Goal: Information Seeking & Learning: Learn about a topic

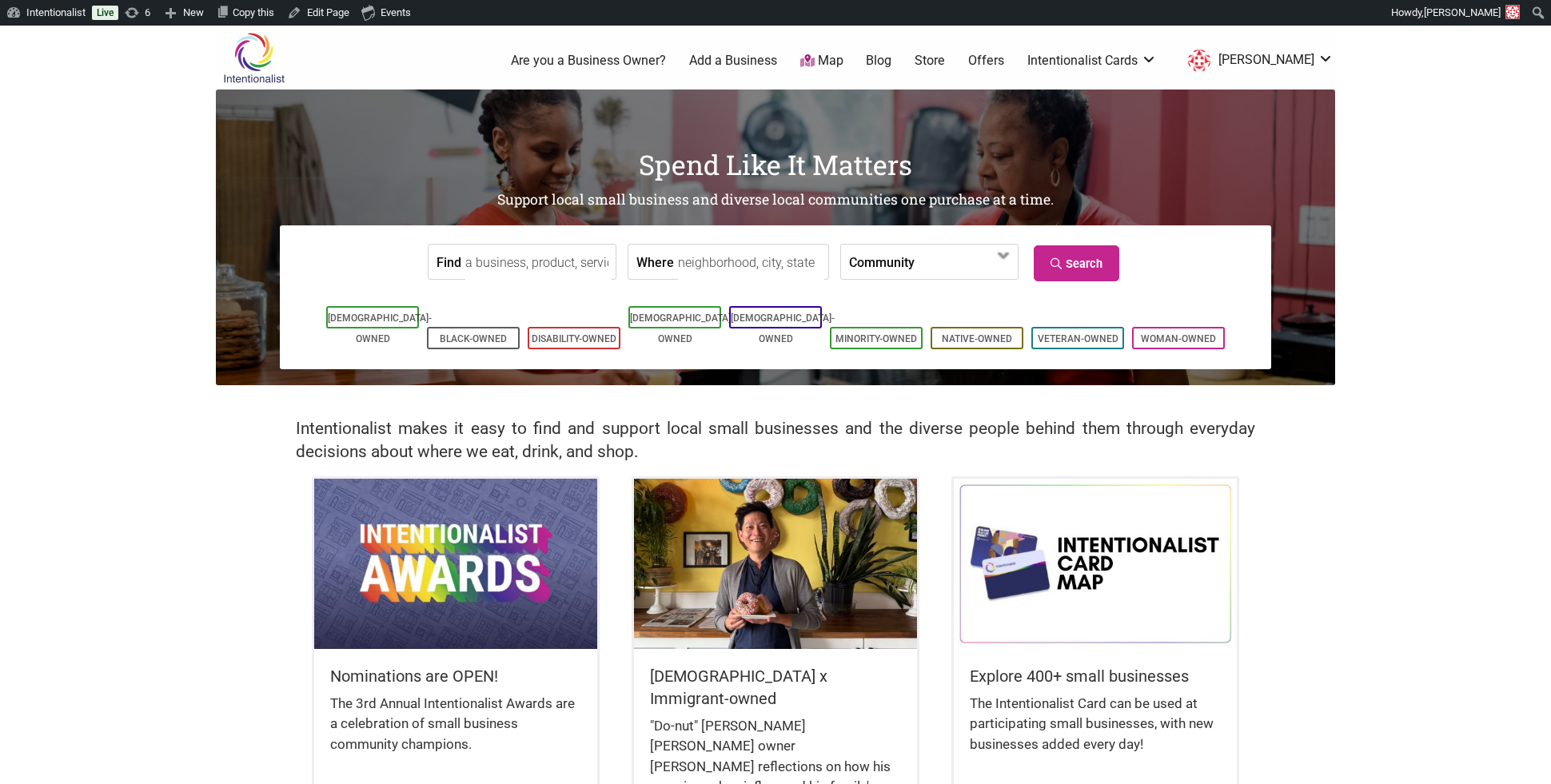
click at [891, 60] on link "Blog" at bounding box center [878, 60] width 26 height 17
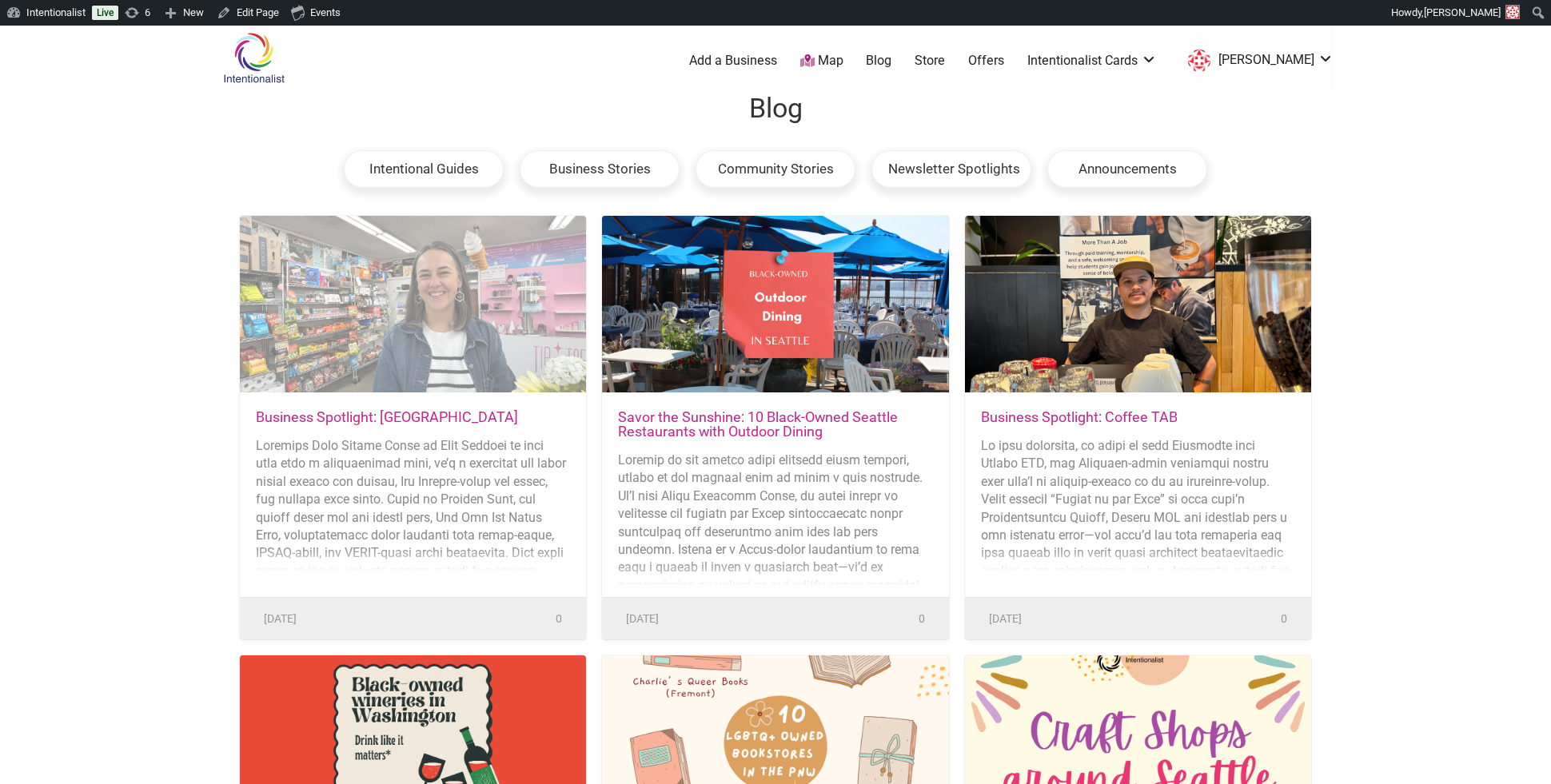
click at [347, 368] on div at bounding box center [413, 305] width 346 height 178
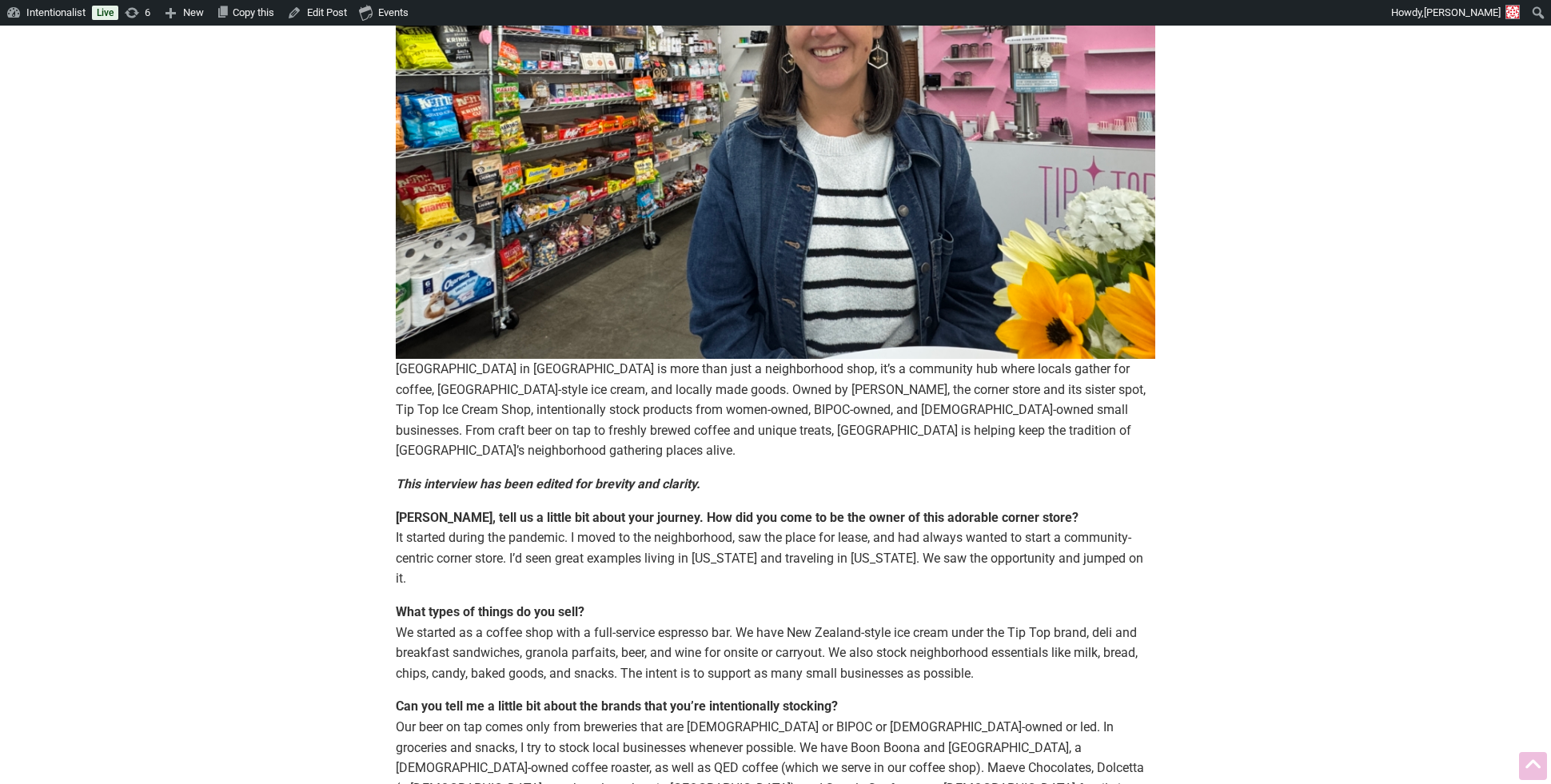
scroll to position [404, 0]
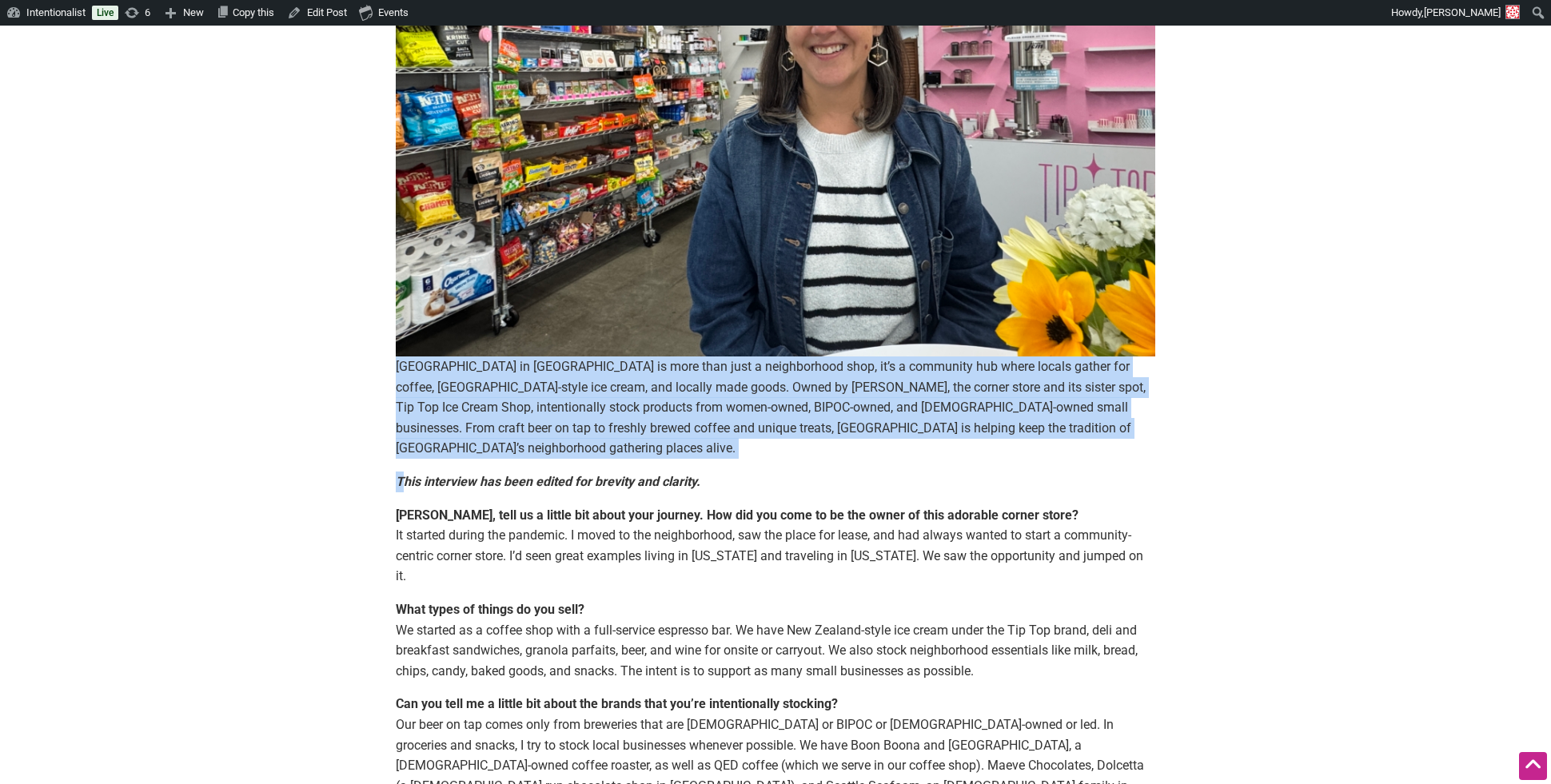
drag, startPoint x: 393, startPoint y: 369, endPoint x: 407, endPoint y: 472, distance: 103.9
click at [407, 472] on article "By Sarah — August 12, 2025 Highland Park Corner Store in West Seattle is more t…" at bounding box center [776, 713] width 792 height 1920
copy div "Highland Park Corner Store in West Seattle is more than just a neighborhood sho…"
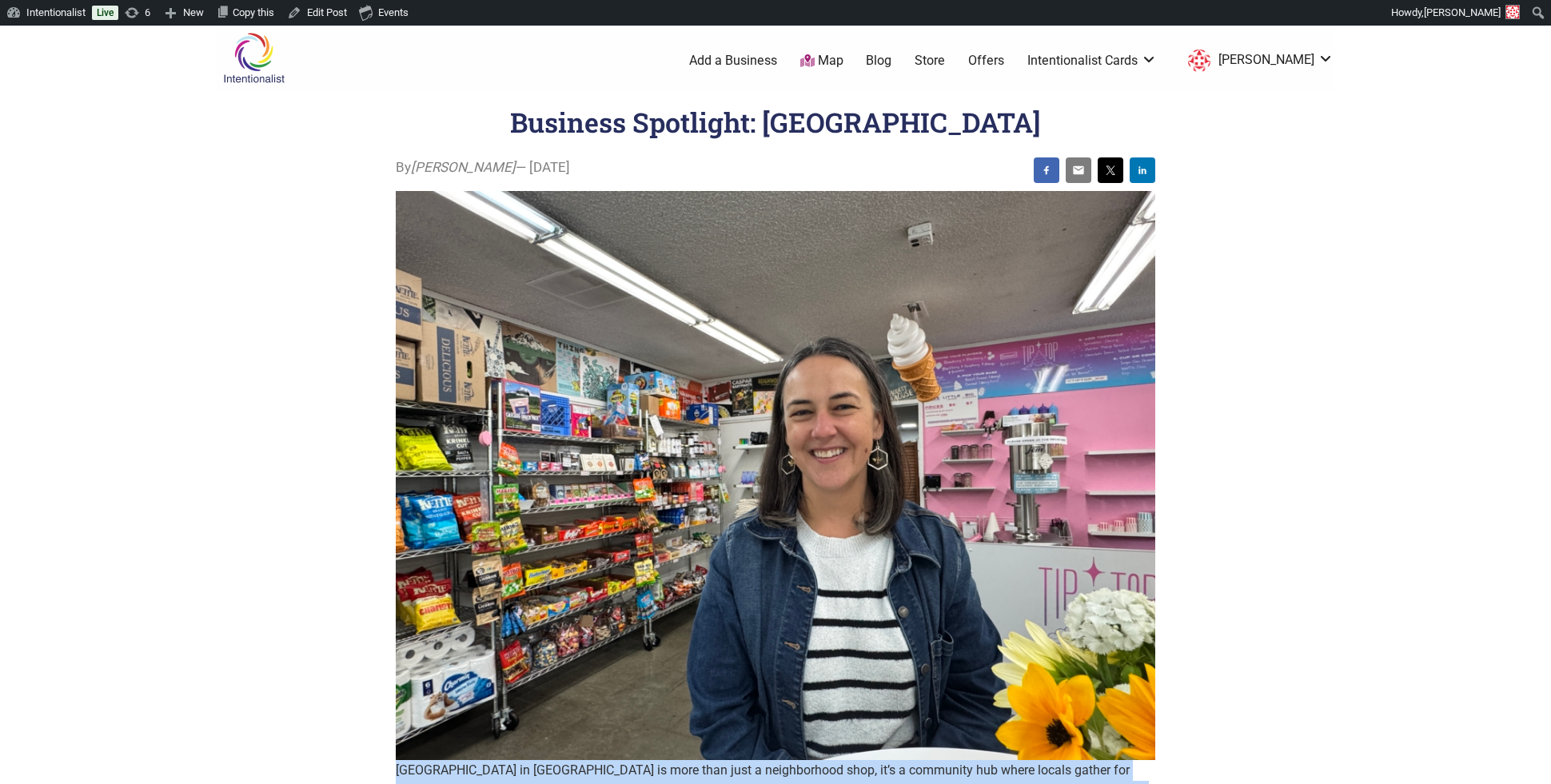
click at [891, 53] on link "Blog" at bounding box center [878, 60] width 26 height 17
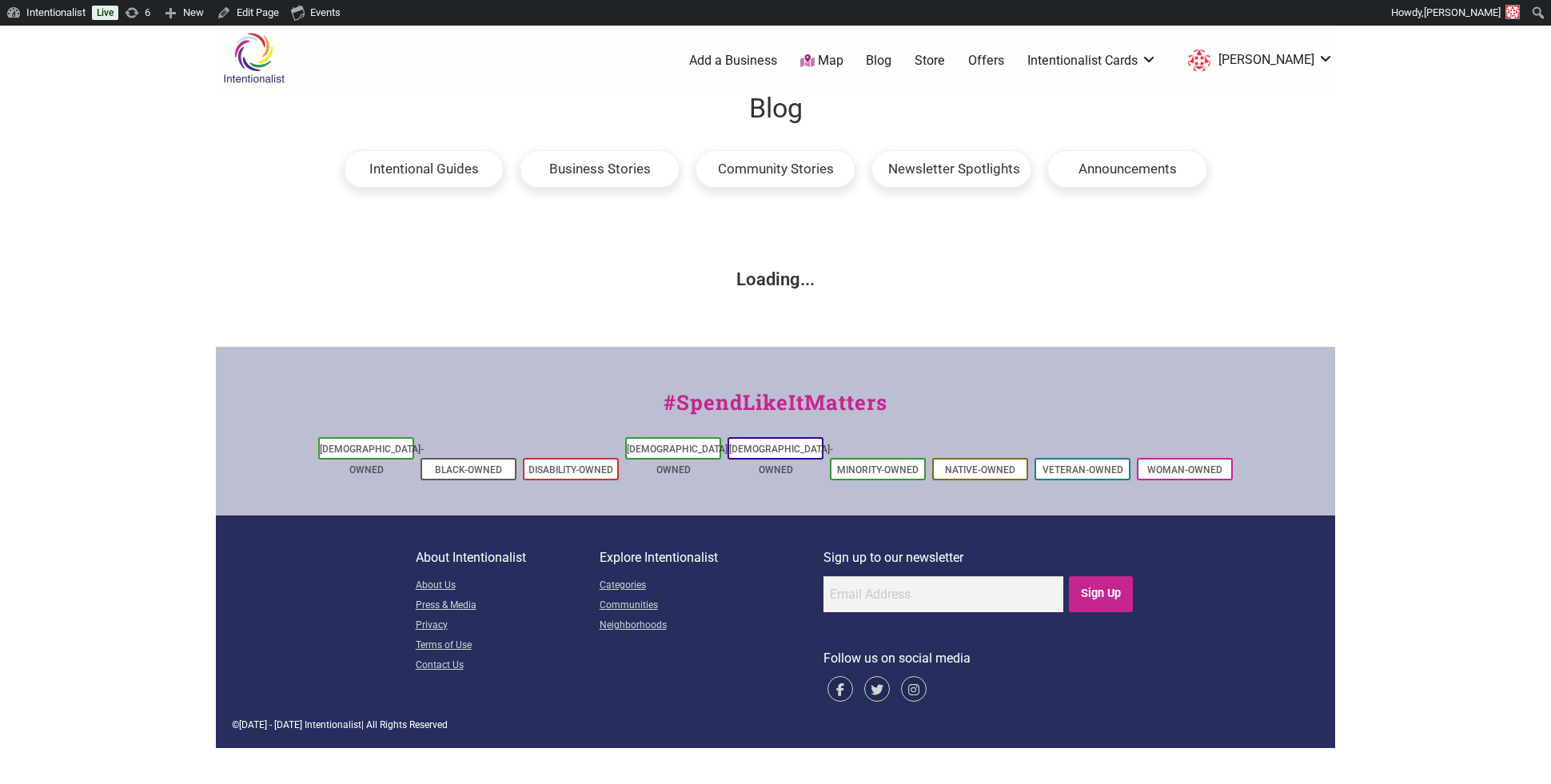
click at [1004, 53] on link "Offers" at bounding box center [986, 60] width 36 height 17
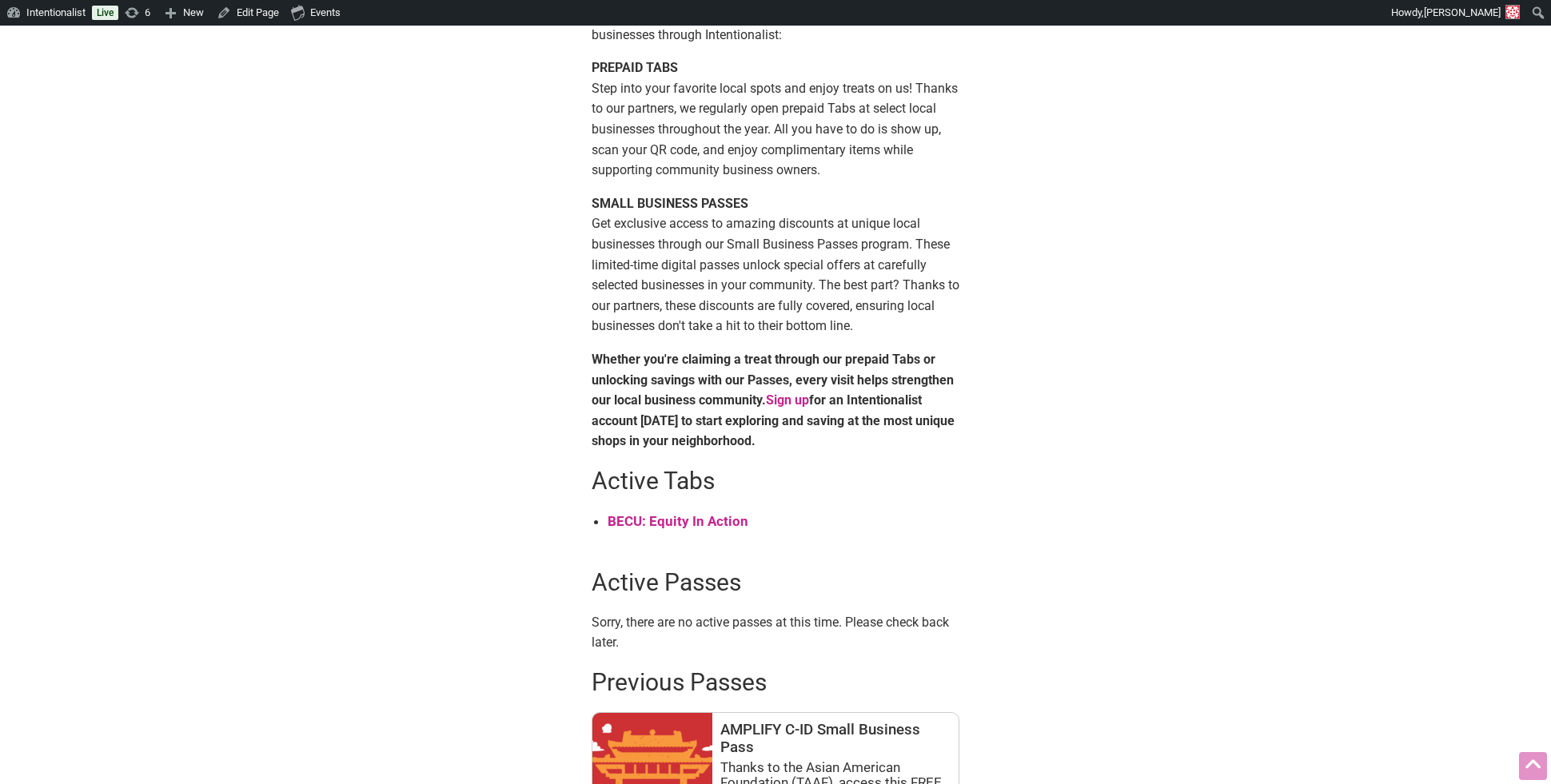
scroll to position [318, 0]
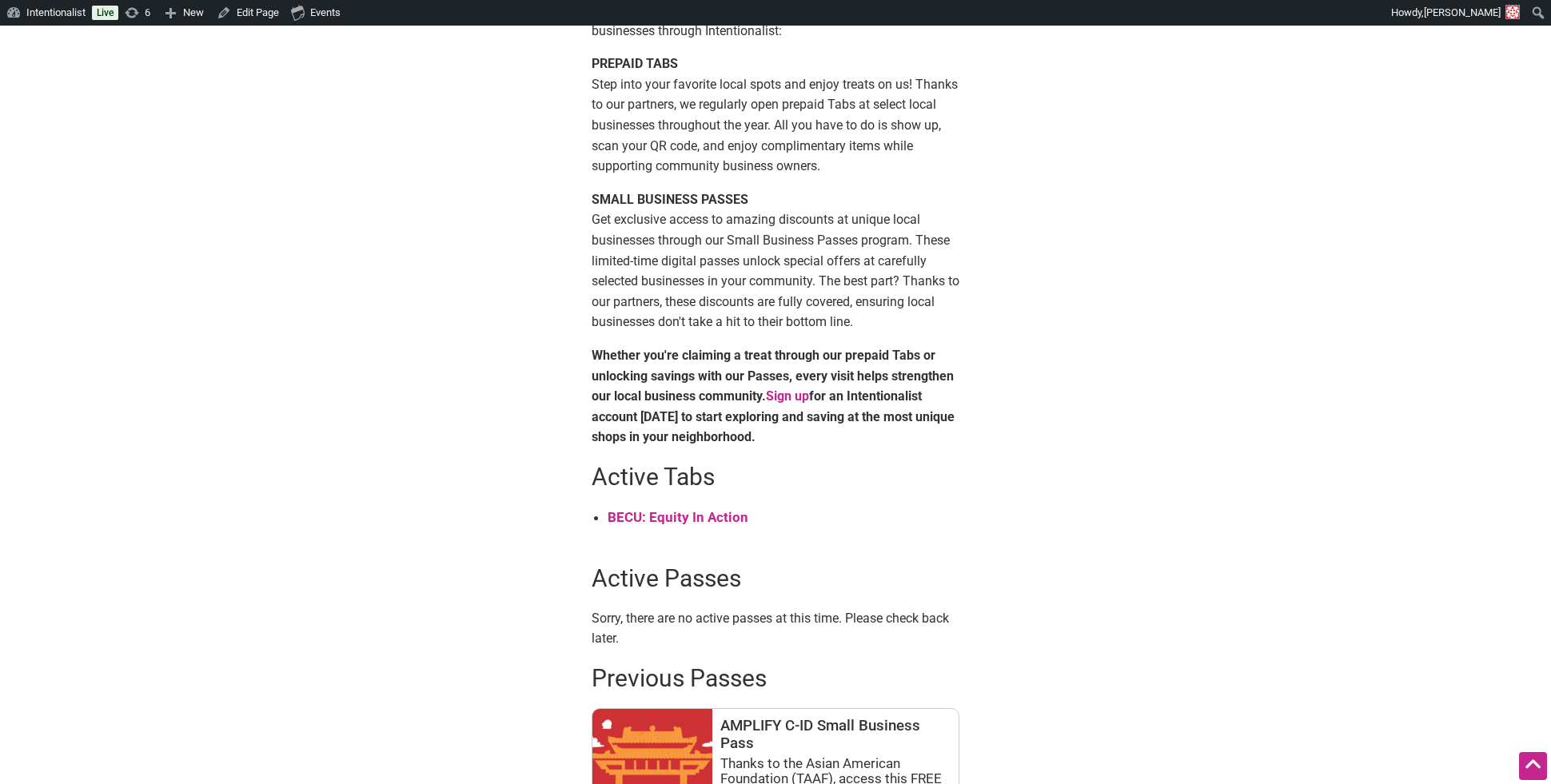
click at [701, 525] on li "BECU: Equity In Action" at bounding box center [783, 518] width 352 height 21
click at [695, 519] on strong "BECU: Equity In Action" at bounding box center [678, 517] width 141 height 16
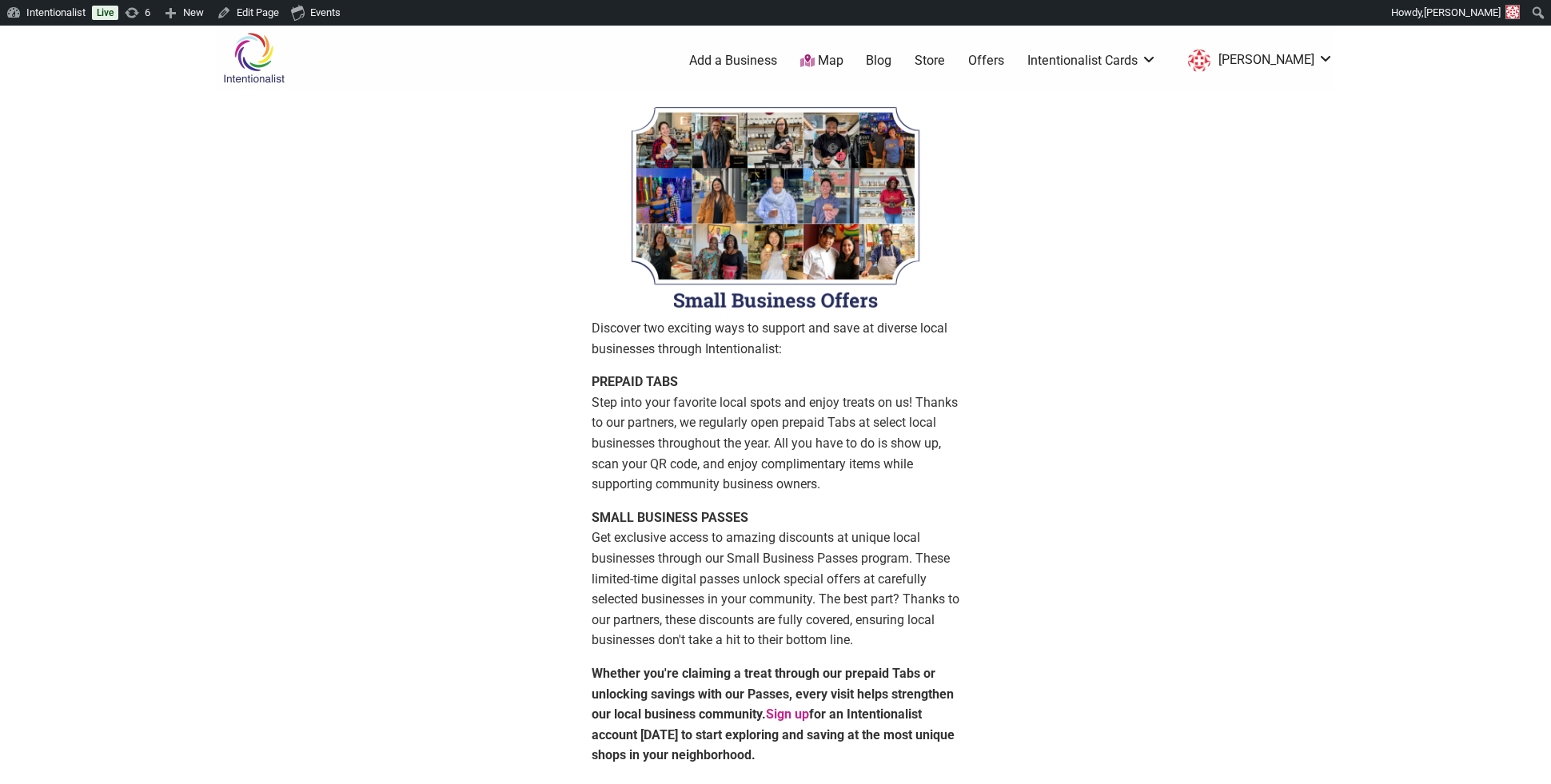
click at [891, 56] on link "Blog" at bounding box center [878, 60] width 26 height 17
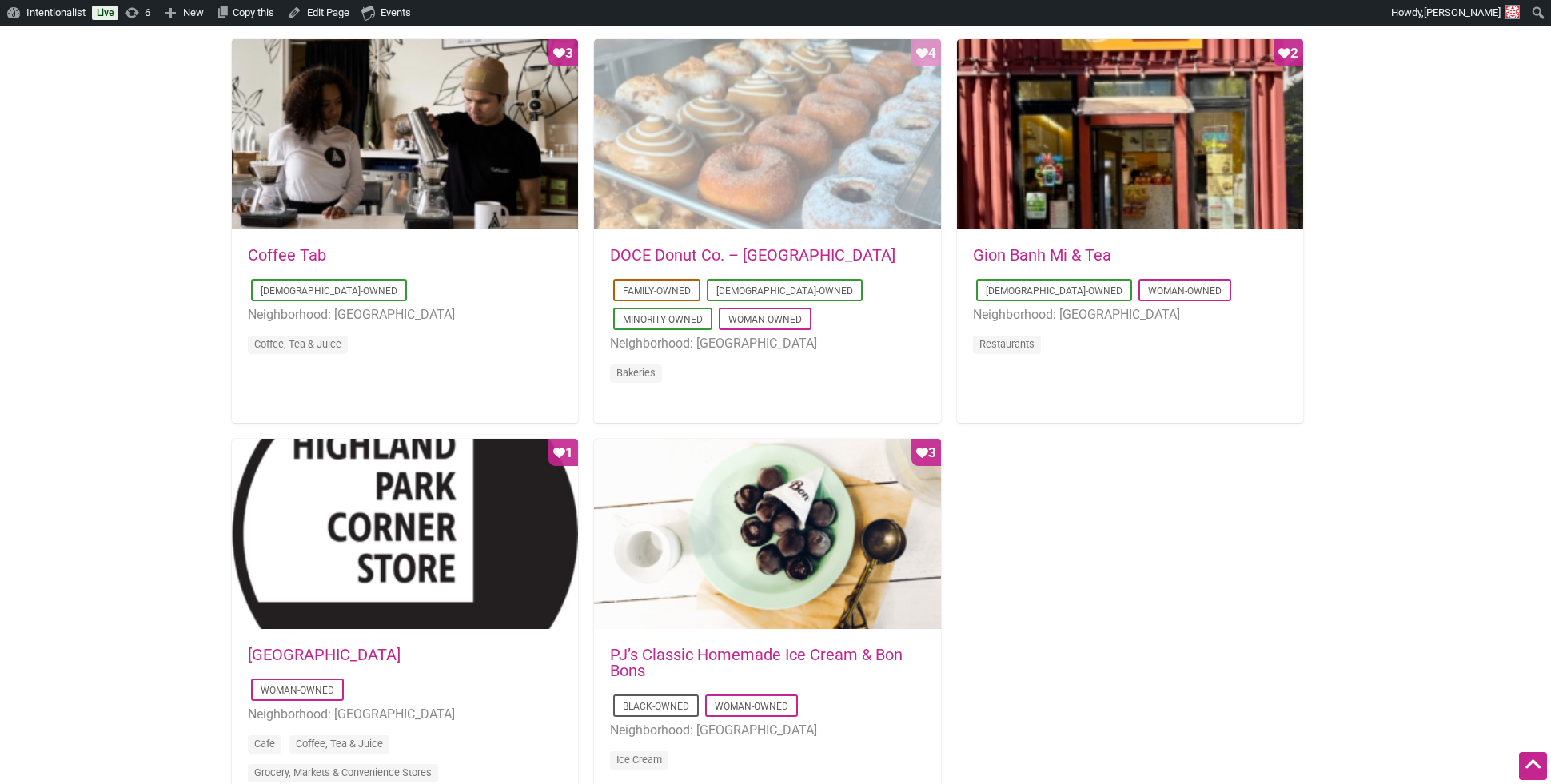
scroll to position [1241, 0]
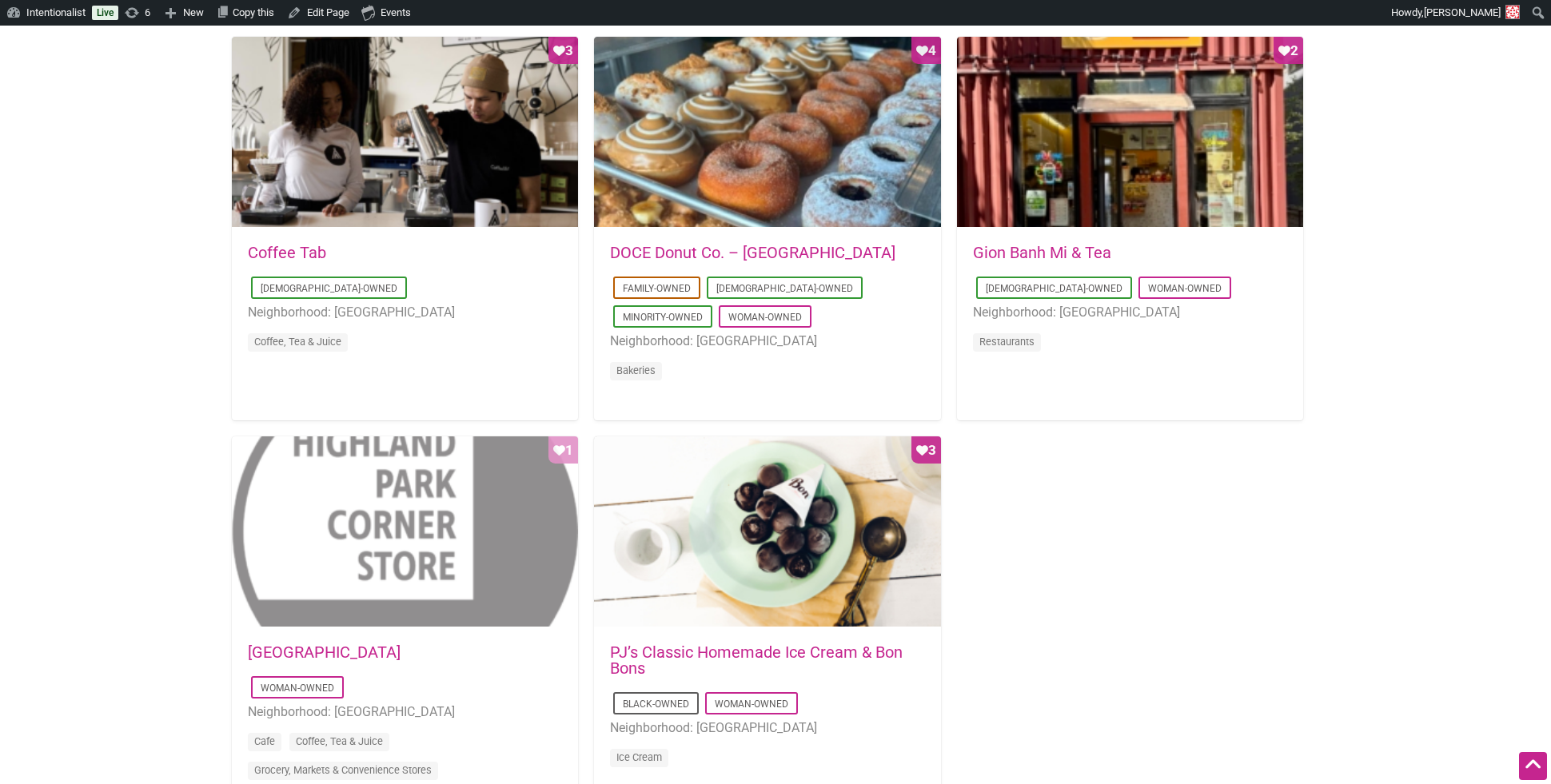
click at [402, 605] on div "Favorite Count 1" at bounding box center [405, 532] width 346 height 192
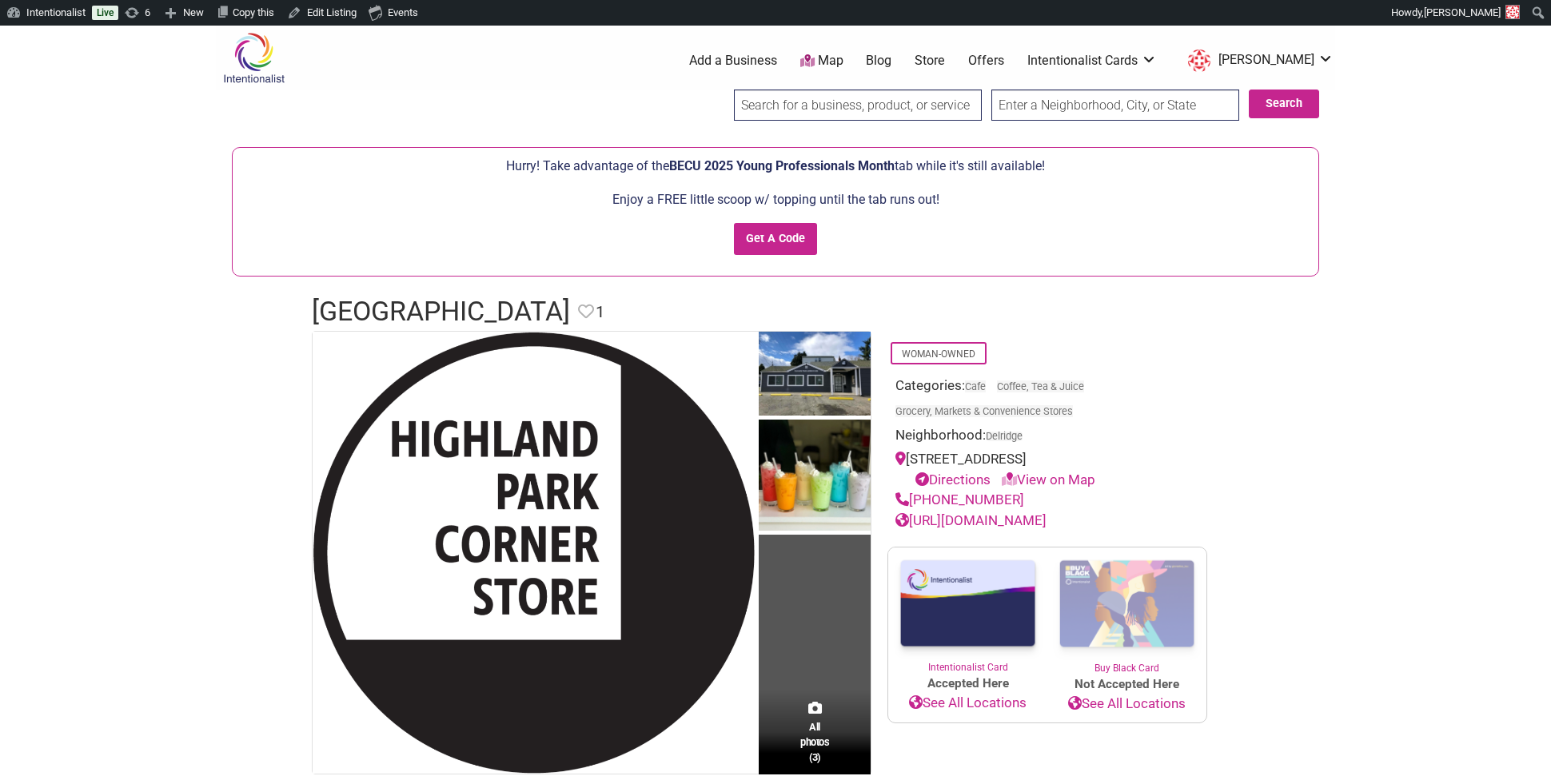
click at [690, 204] on p "Enjoy a FREE little scoop w/ topping until the tab runs out!" at bounding box center [775, 200] width 1069 height 21
copy p "Enjoy a FREE little scoop w/ topping until the tab runs out!"
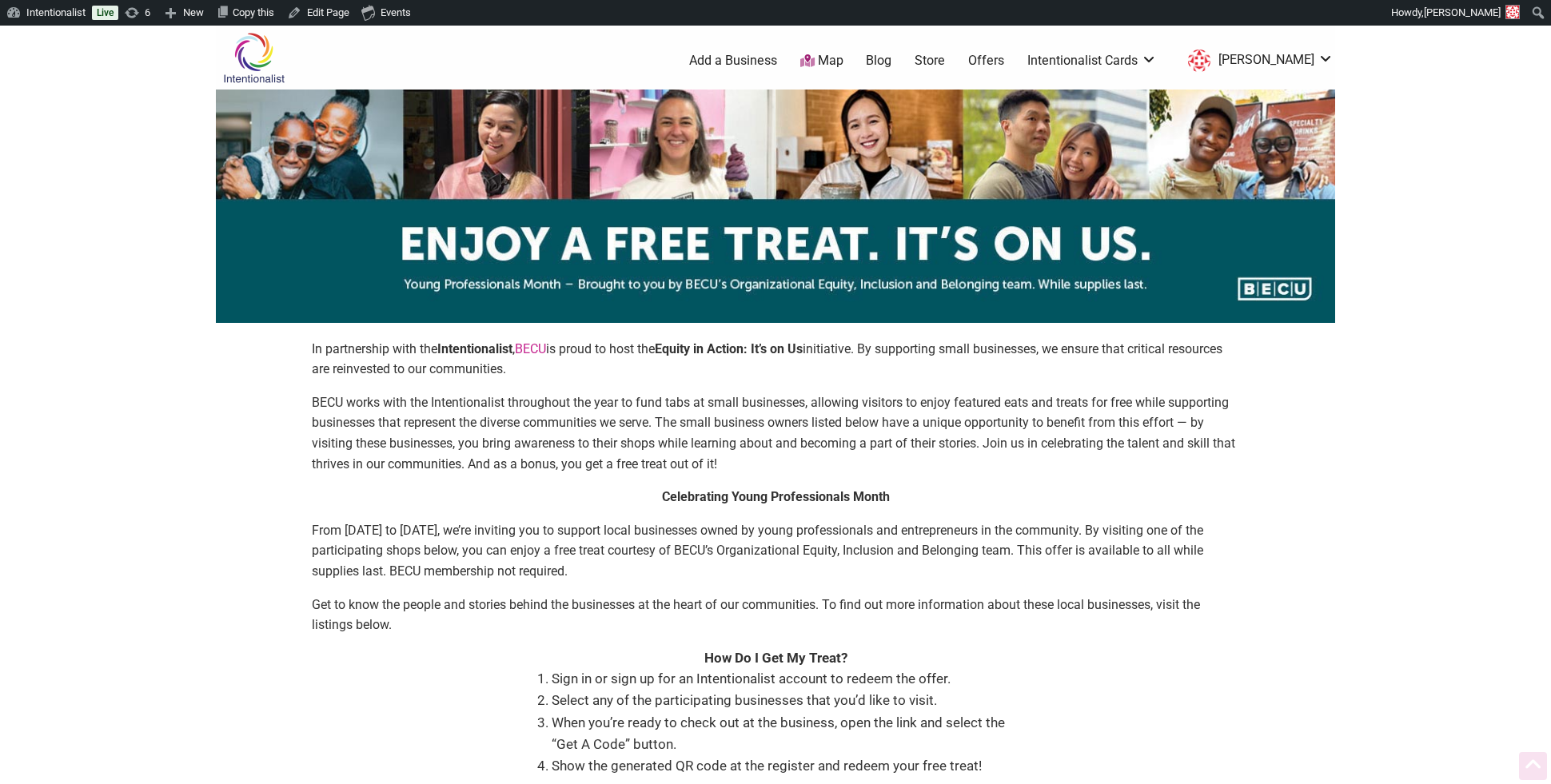
scroll to position [1241, 0]
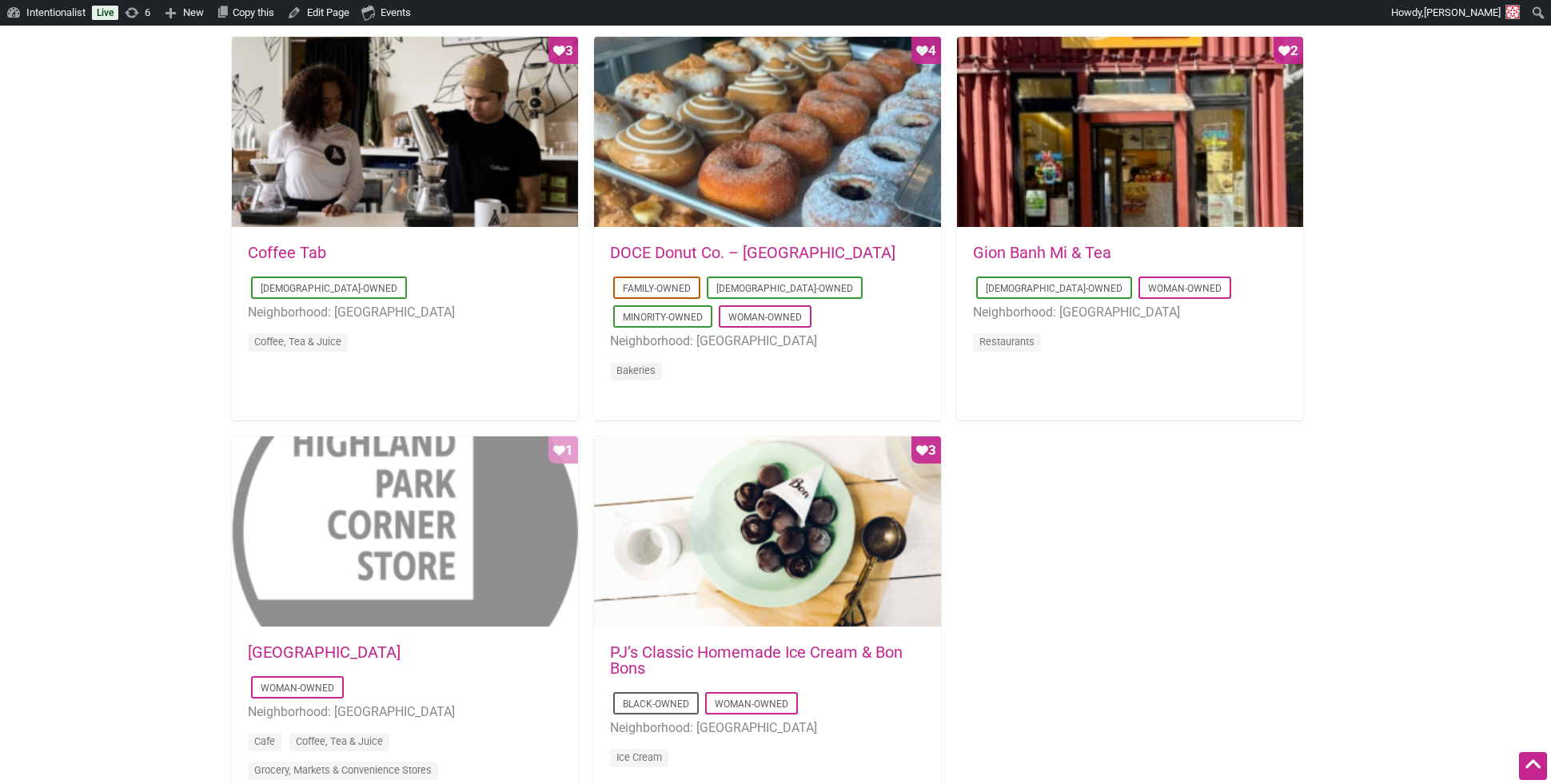
click at [351, 560] on div "Favorite Count 1" at bounding box center [405, 532] width 346 height 192
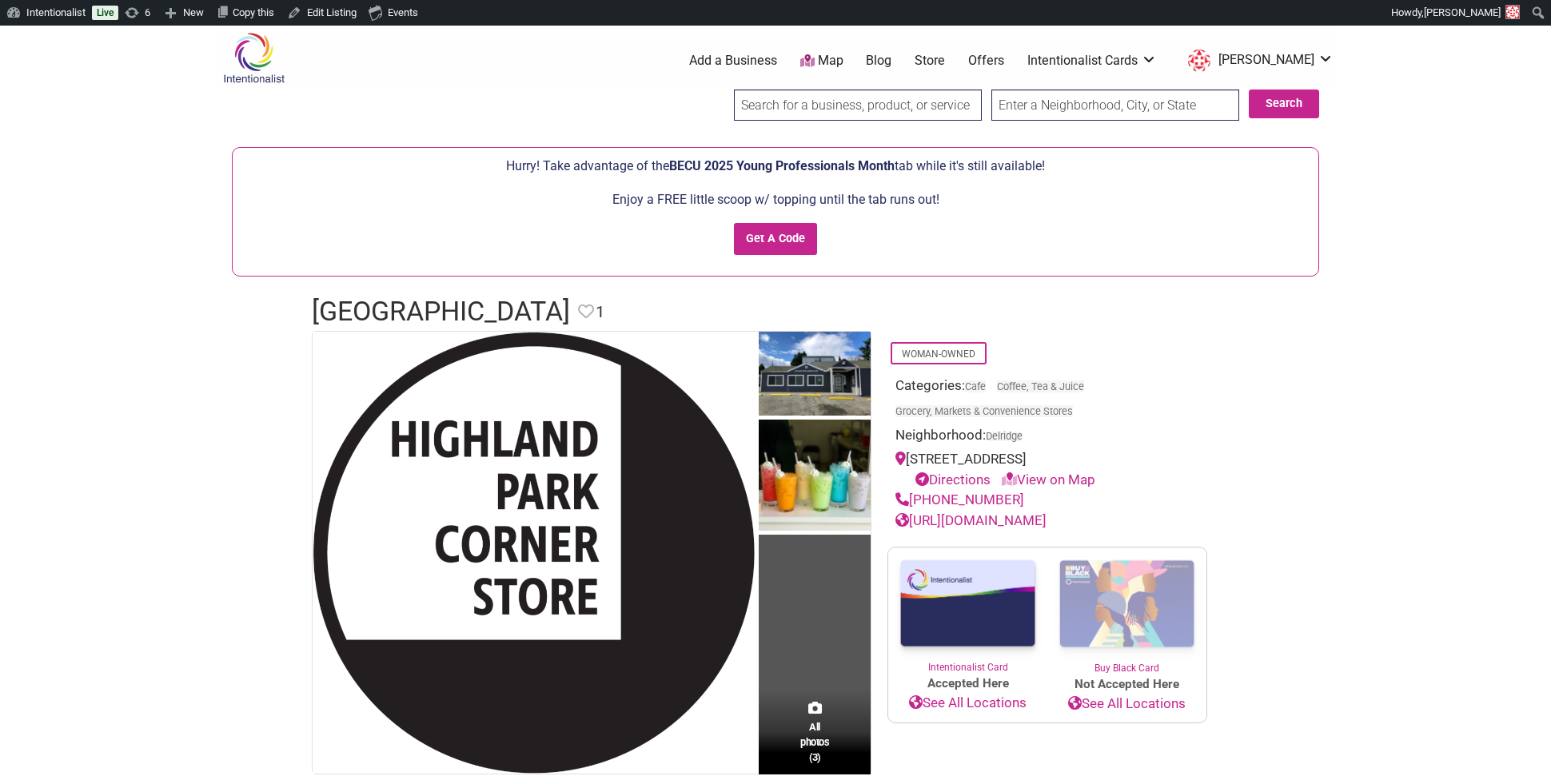
click at [851, 113] on input "search" at bounding box center [858, 106] width 248 height 31
type input "tip to"
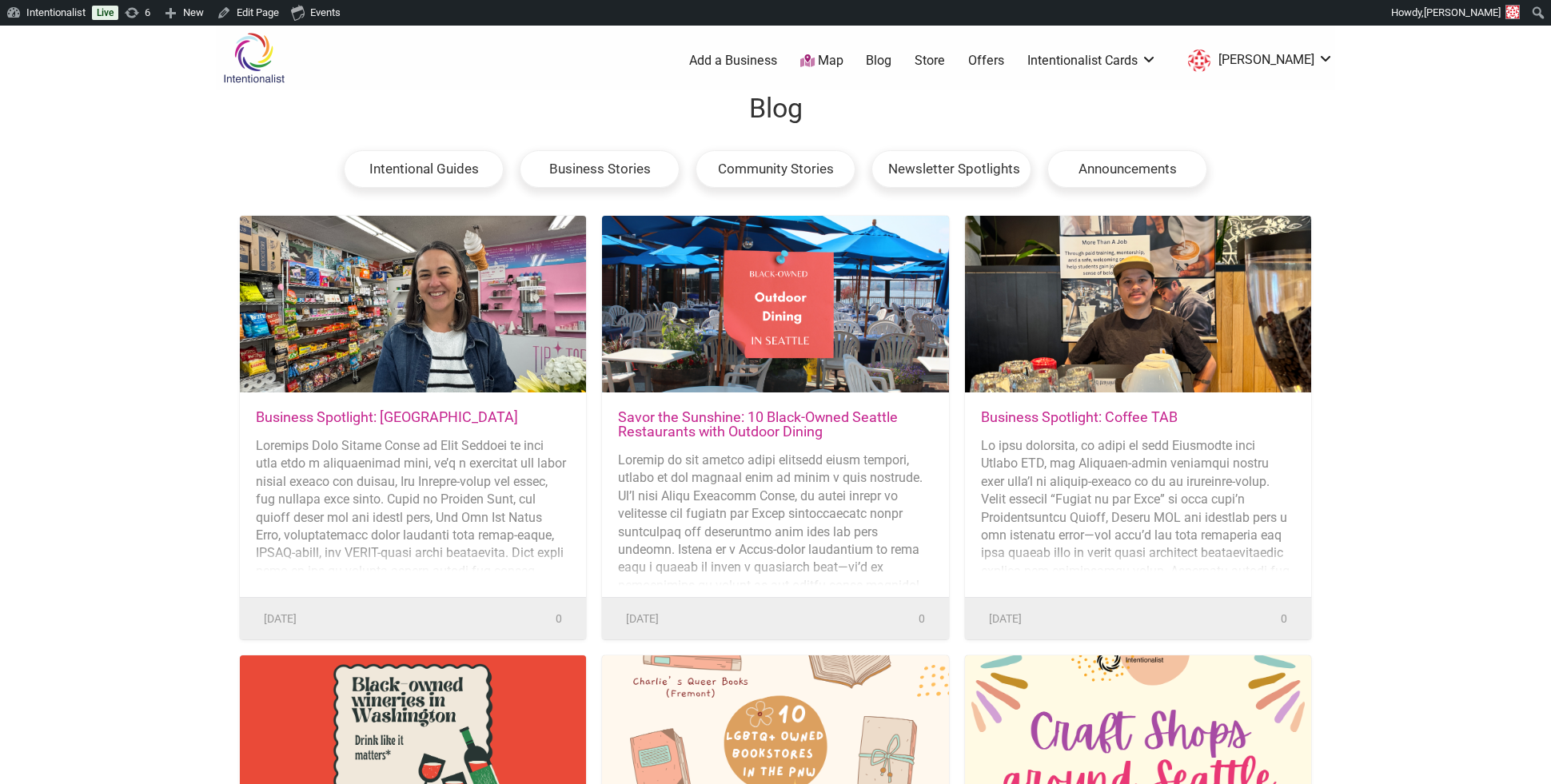
click at [754, 310] on div at bounding box center [775, 305] width 346 height 178
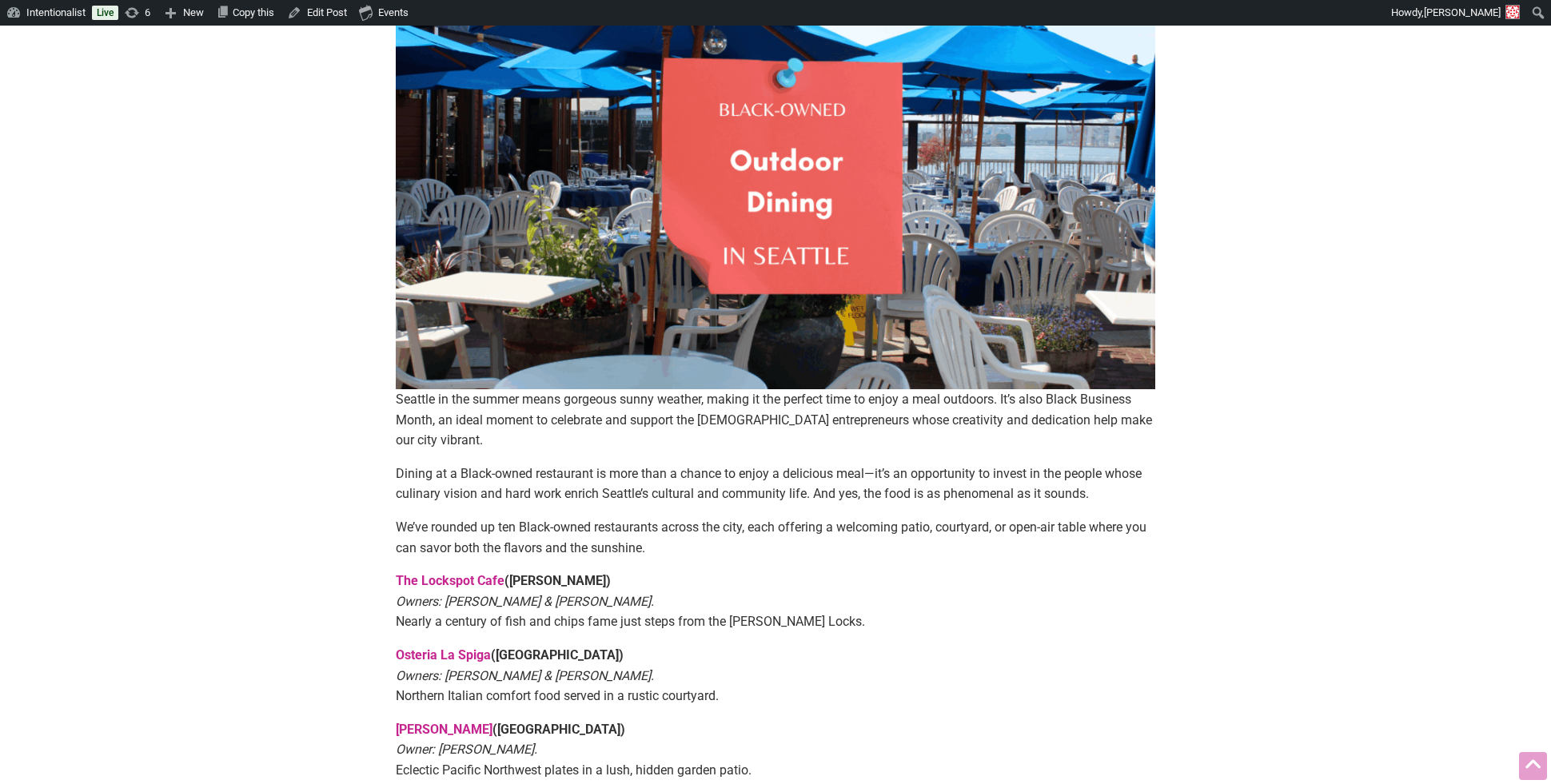
scroll to position [266, 0]
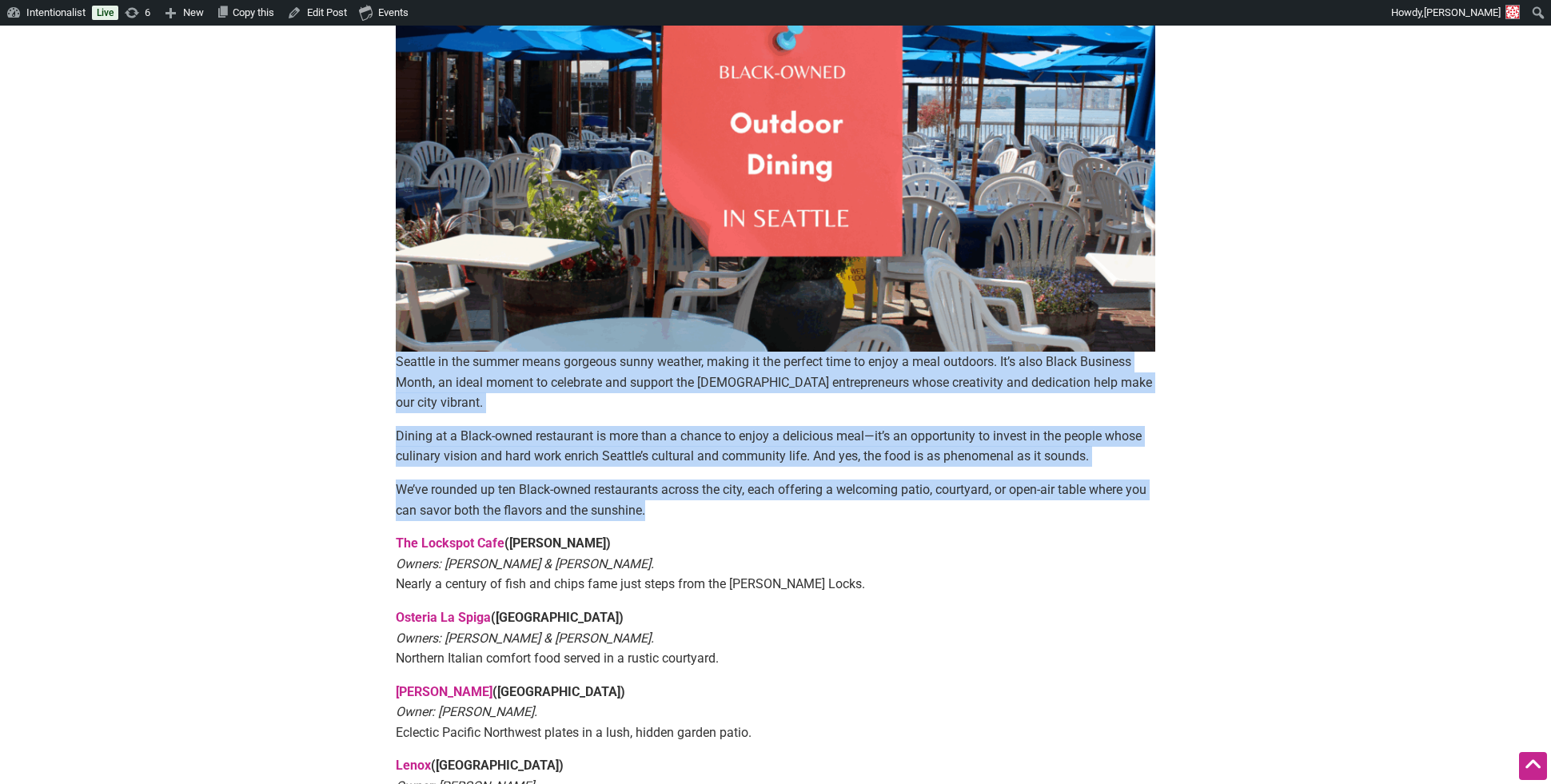
drag, startPoint x: 388, startPoint y: 361, endPoint x: 405, endPoint y: 502, distance: 142.0
click at [405, 502] on article "By [PERSON_NAME] — [DATE] [GEOGRAPHIC_DATA] in the summer means gorgeous sunny …" at bounding box center [776, 610] width 792 height 1438
copy div "Seattle in the summer means gorgeous sunny weather, making it the perfect time …"
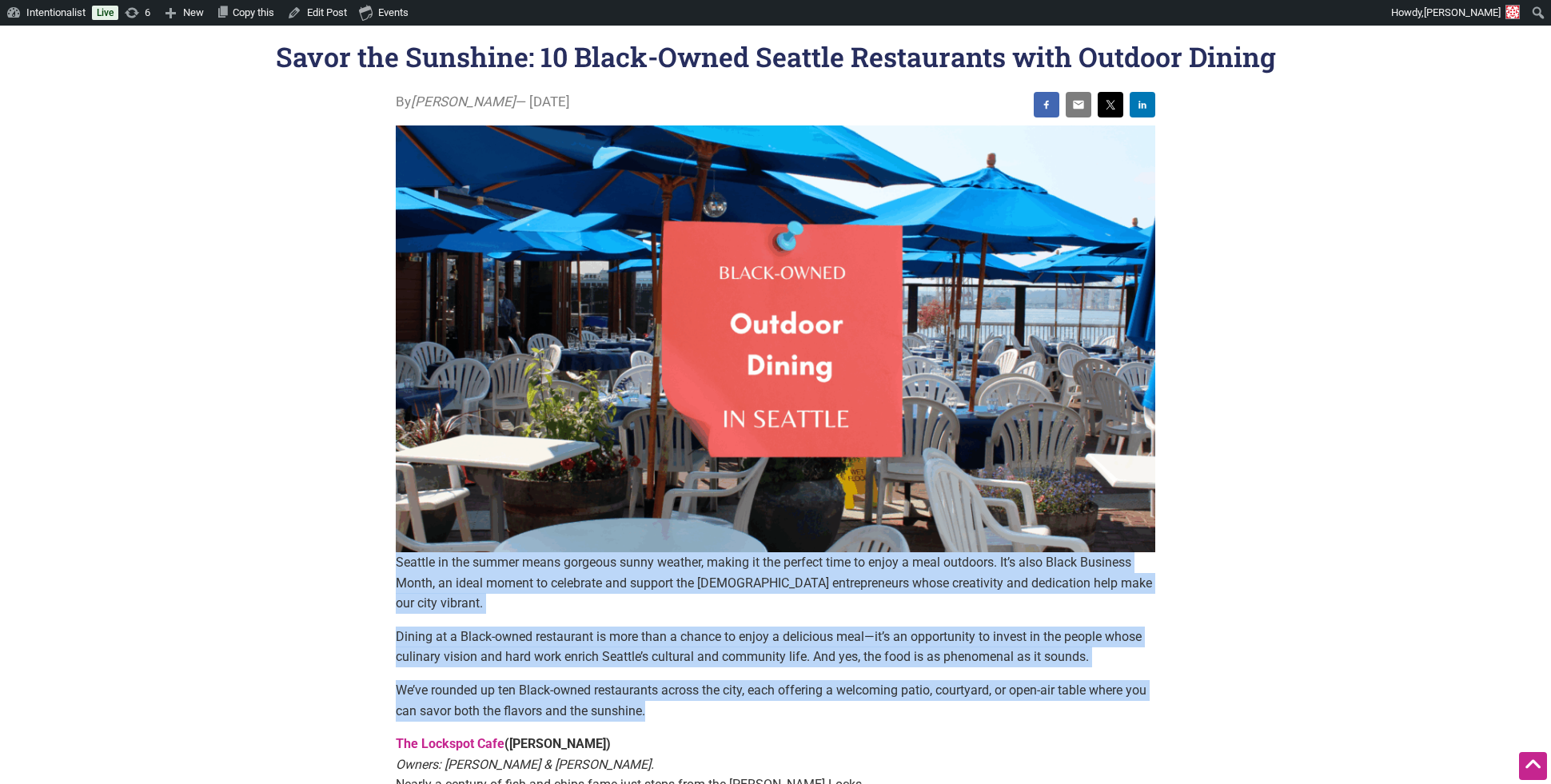
scroll to position [0, 0]
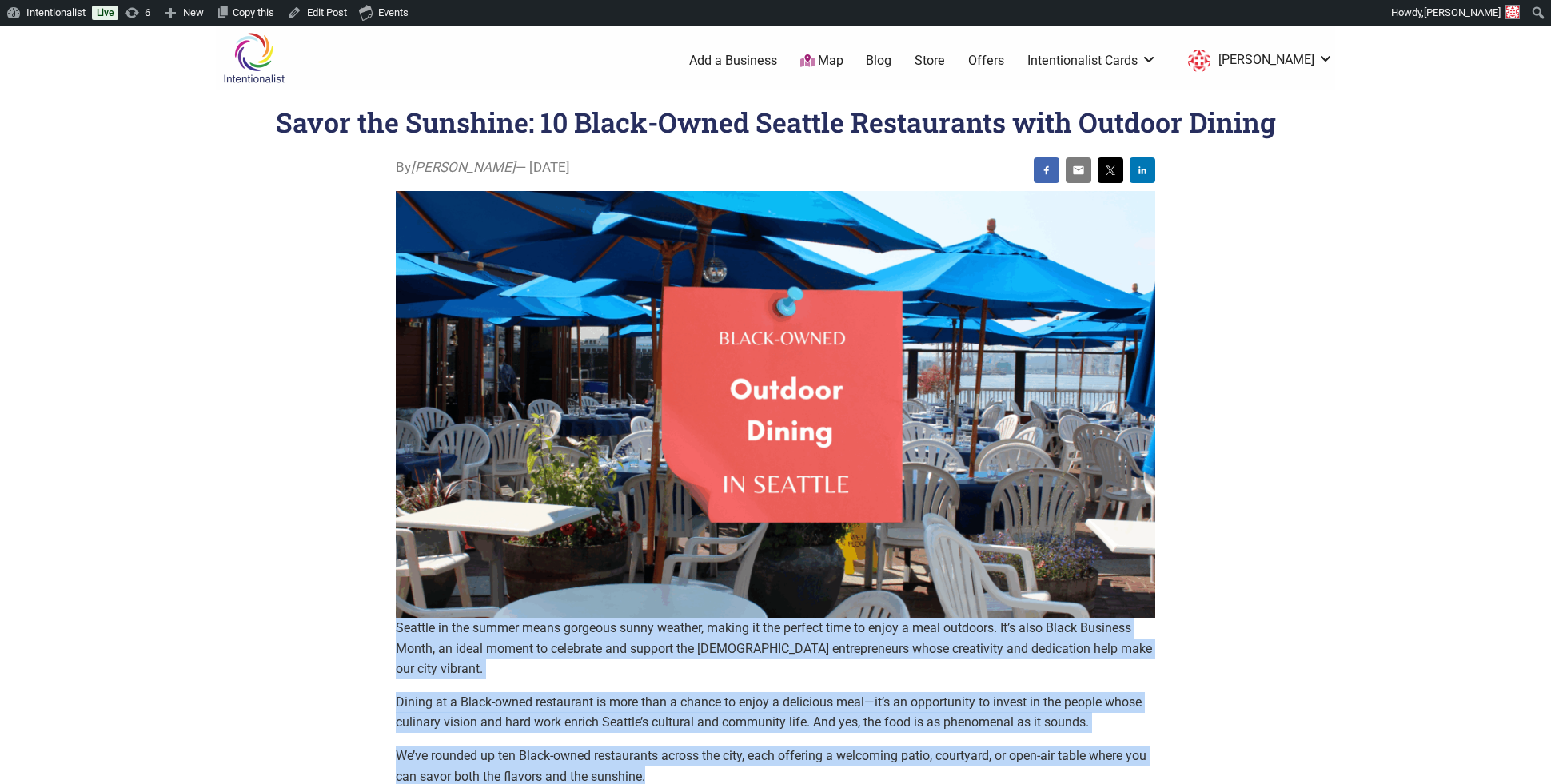
click at [891, 56] on link "Blog" at bounding box center [878, 60] width 26 height 17
